Goal: Information Seeking & Learning: Learn about a topic

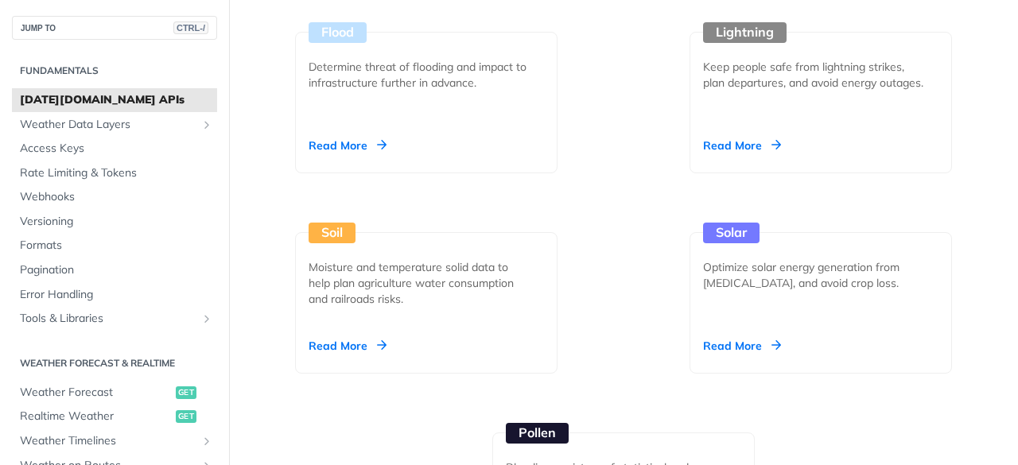
scroll to position [2307, 0]
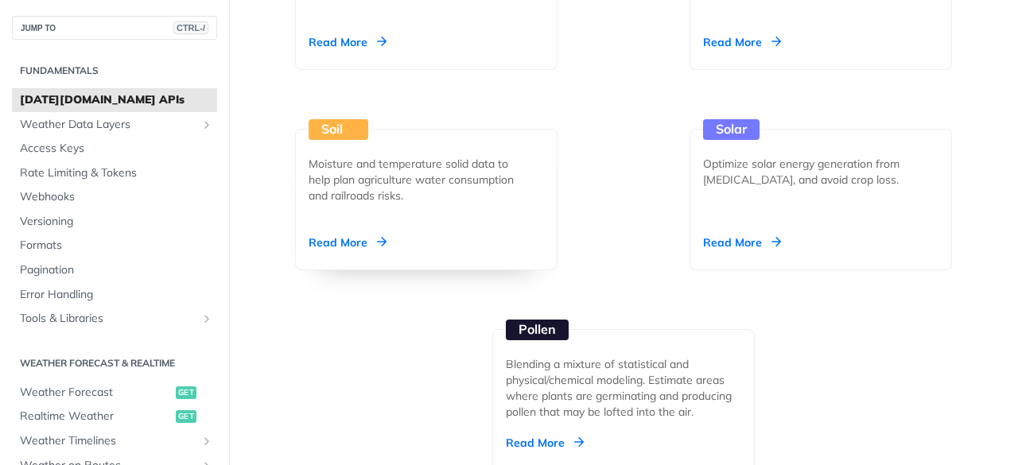
click at [352, 243] on div "Read More" at bounding box center [348, 243] width 78 height 16
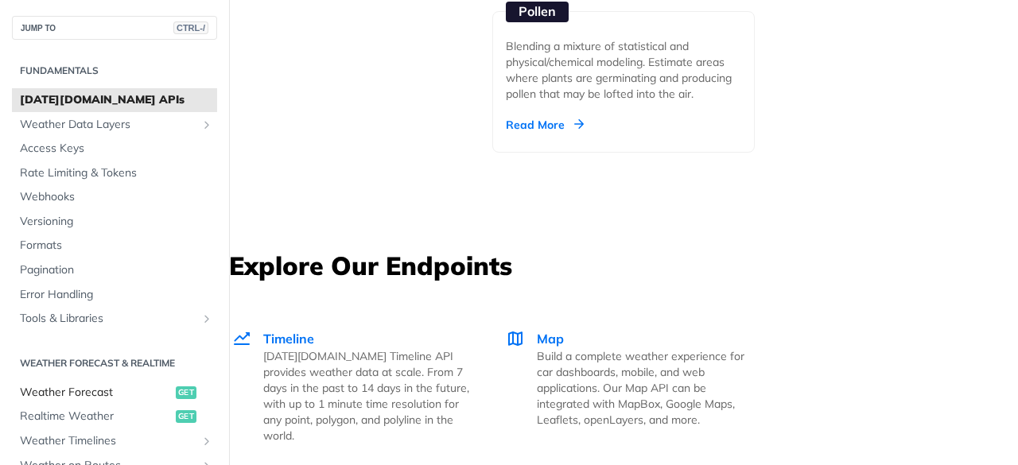
click at [89, 395] on span "Weather Forecast" at bounding box center [96, 393] width 152 height 16
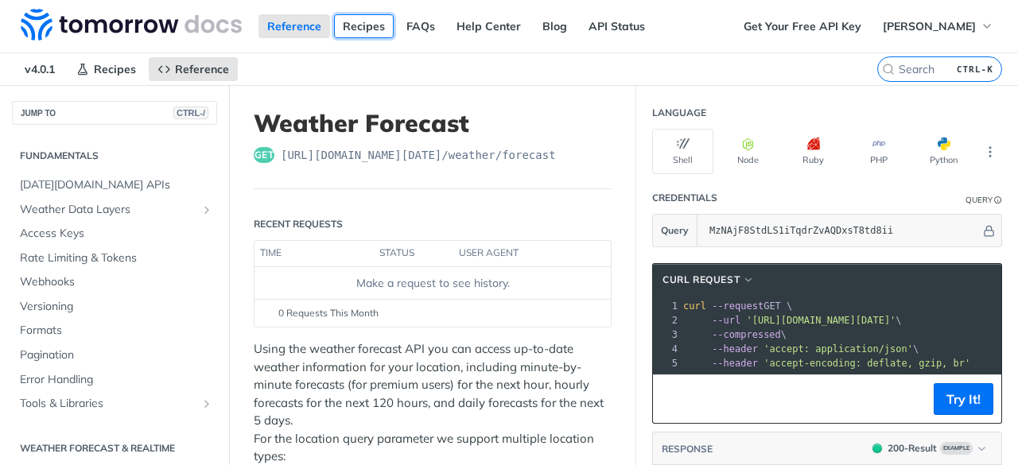
click at [356, 29] on link "Recipes" at bounding box center [364, 26] width 60 height 24
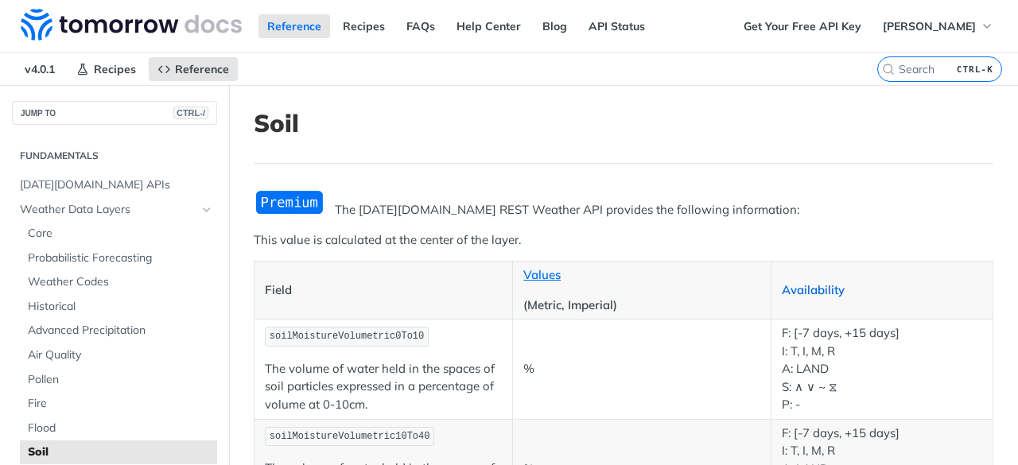
click at [802, 284] on link "Availability" at bounding box center [813, 289] width 63 height 15
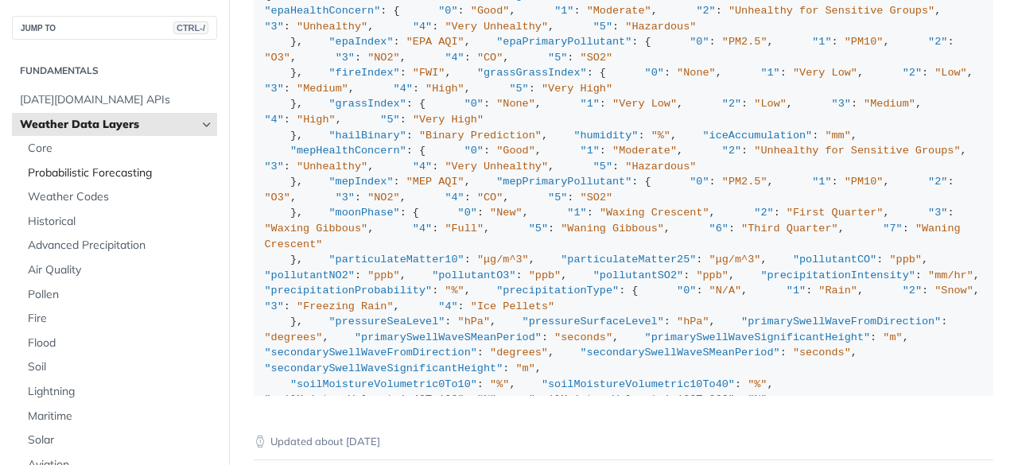
click at [108, 170] on span "Probabilistic Forecasting" at bounding box center [120, 173] width 185 height 16
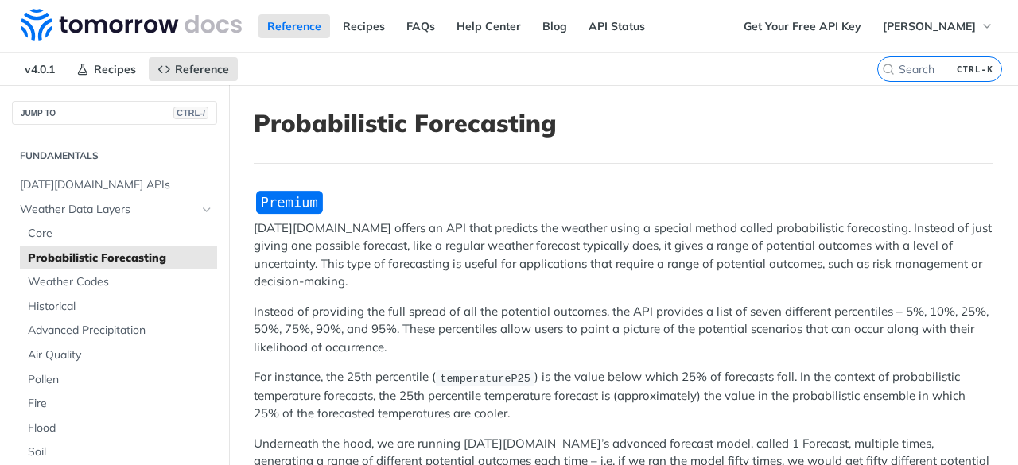
click at [267, 199] on img "Expand image" at bounding box center [290, 202] width 72 height 26
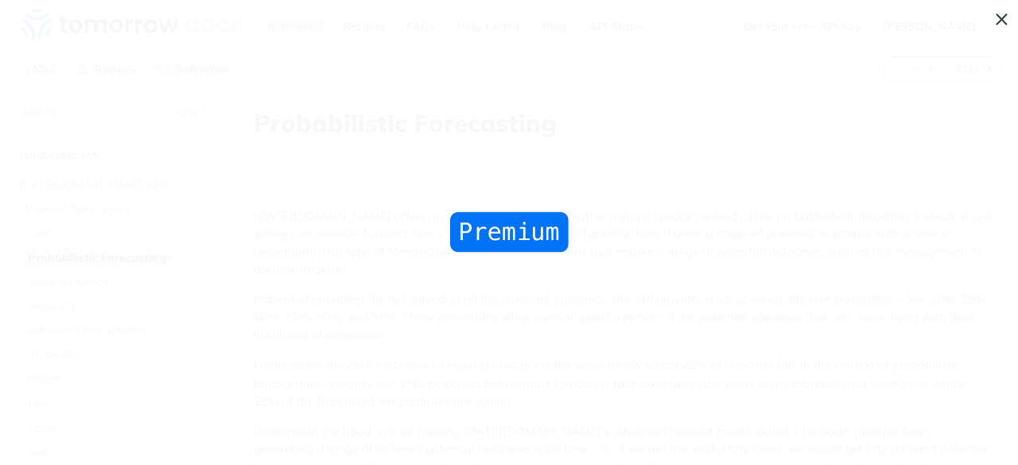
click at [520, 239] on img "Collapse image" at bounding box center [509, 232] width 126 height 47
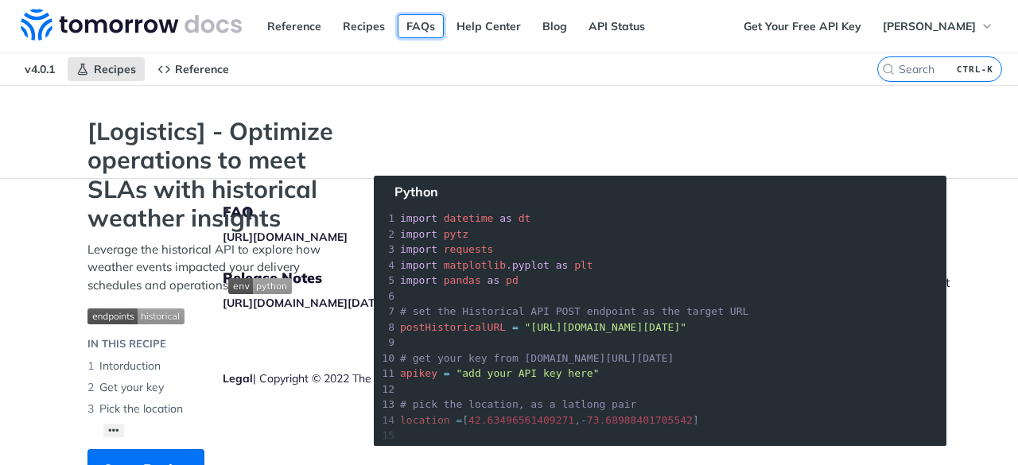
click at [418, 25] on link "FAQs" at bounding box center [421, 26] width 46 height 24
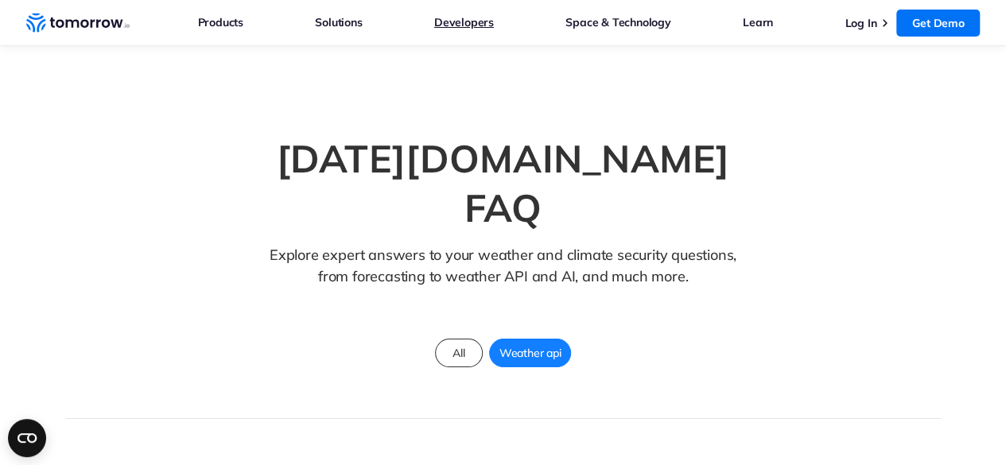
drag, startPoint x: 0, startPoint y: 0, endPoint x: 479, endPoint y: 28, distance: 479.7
click at [479, 28] on link "Developers" at bounding box center [464, 22] width 60 height 21
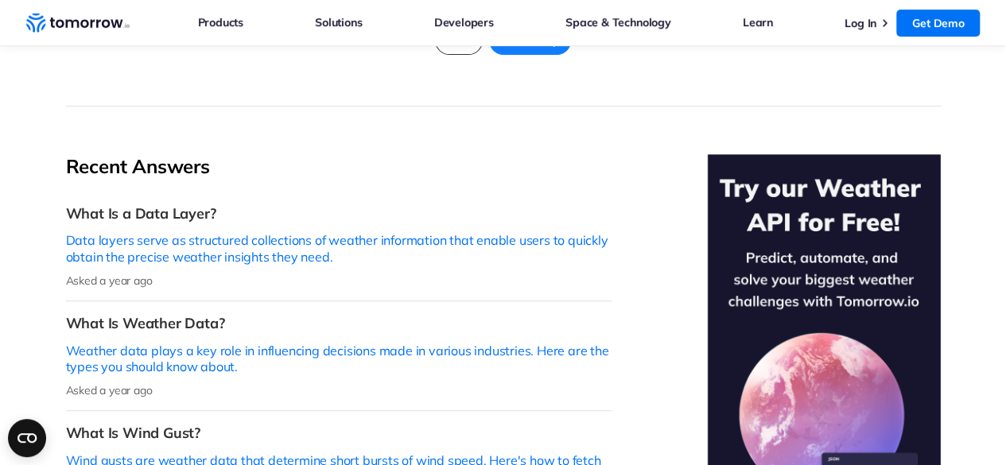
scroll to position [318, 0]
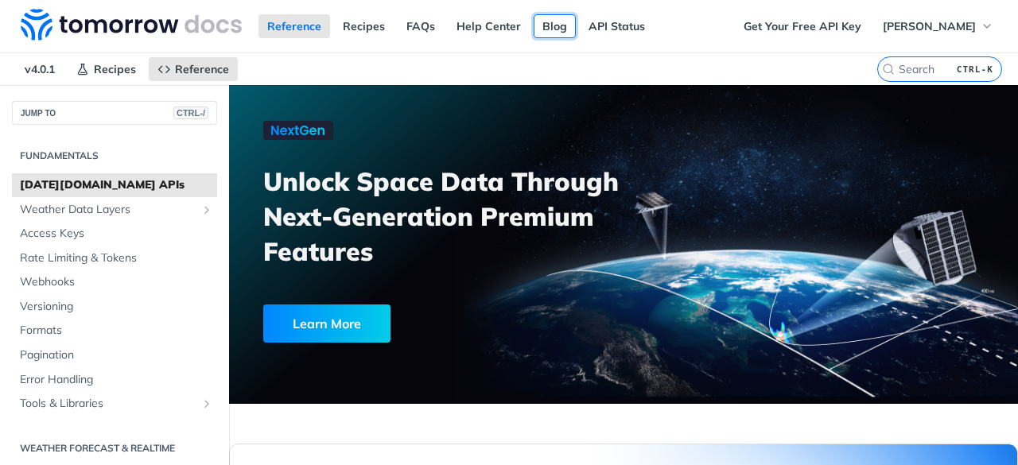
click at [539, 28] on link "Blog" at bounding box center [555, 26] width 42 height 24
